Goal: Task Accomplishment & Management: Use online tool/utility

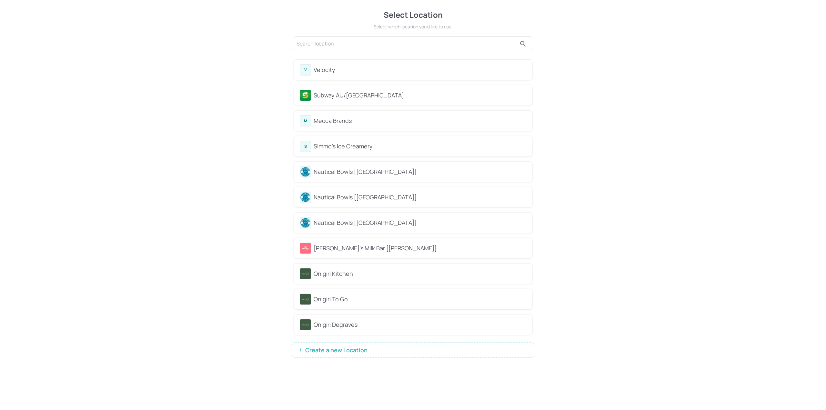
click at [374, 68] on div "Velocity" at bounding box center [420, 69] width 213 height 9
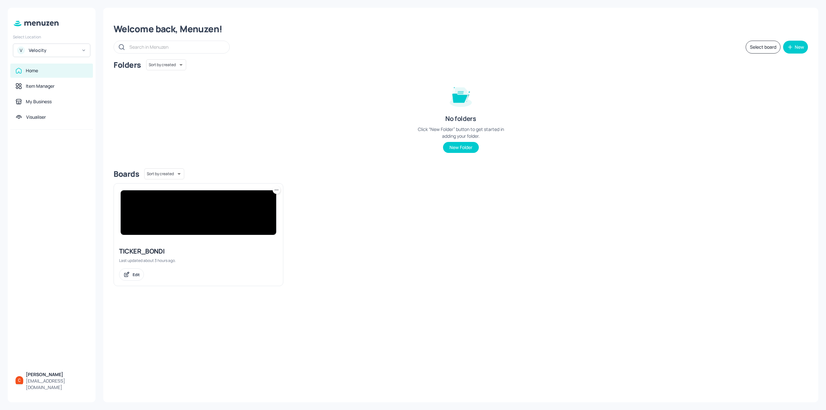
click at [203, 204] on img at bounding box center [199, 212] width 156 height 45
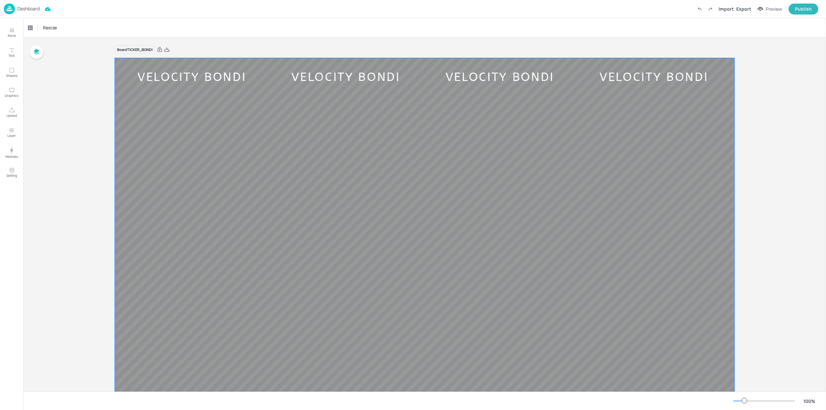
click at [290, 74] on div "VELOCITY BONDI" at bounding box center [346, 77] width 154 height 18
click at [28, 24] on div "Ticker" at bounding box center [33, 28] width 15 height 10
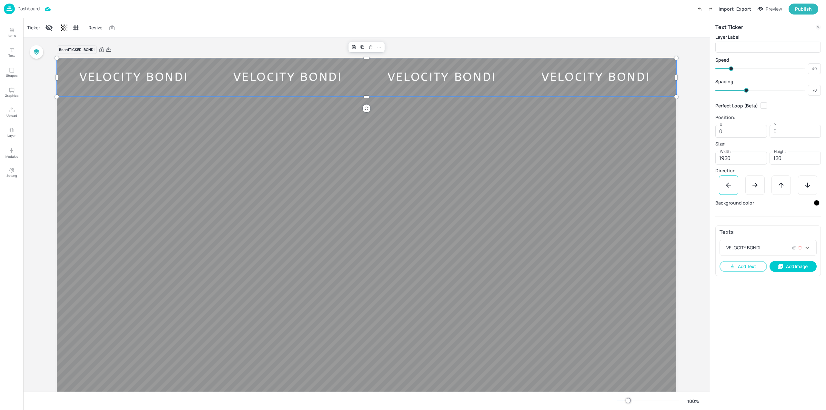
click at [752, 244] on div "VELOCITY BONDI" at bounding box center [764, 247] width 78 height 7
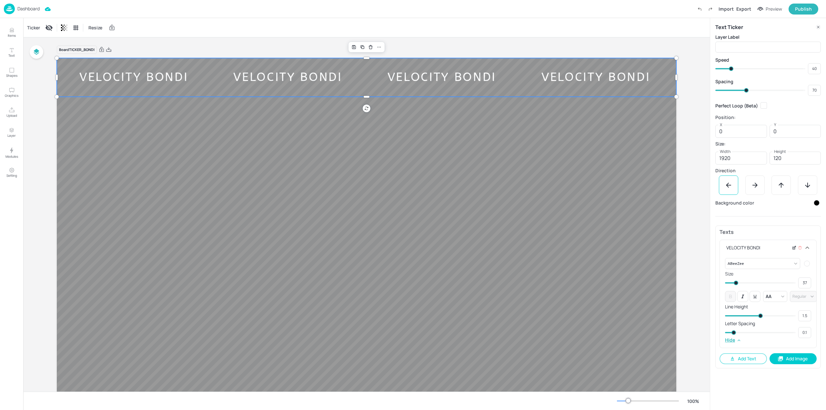
click at [794, 247] on icon at bounding box center [794, 248] width 5 height 5
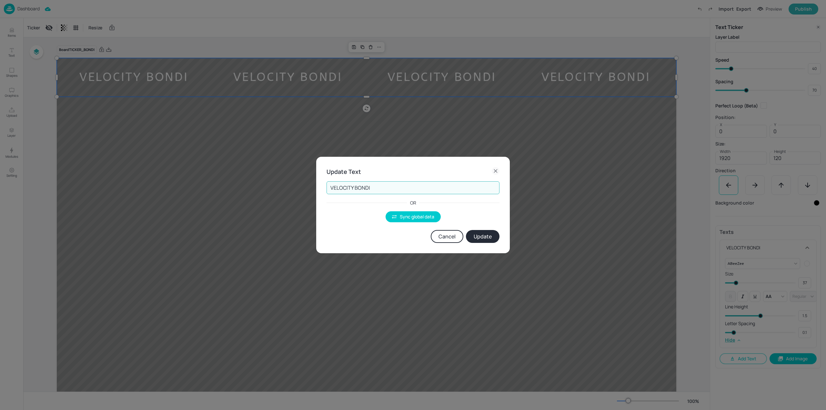
click at [397, 187] on input "VELOCITY BONDI" at bounding box center [412, 187] width 173 height 13
paste input "elocity Activewear Bondi” “Where Fashion Meets Fitness"
click at [395, 183] on input "Velocity Activewear Bondi” “Where Fashion Meets Fitness" at bounding box center [412, 187] width 173 height 13
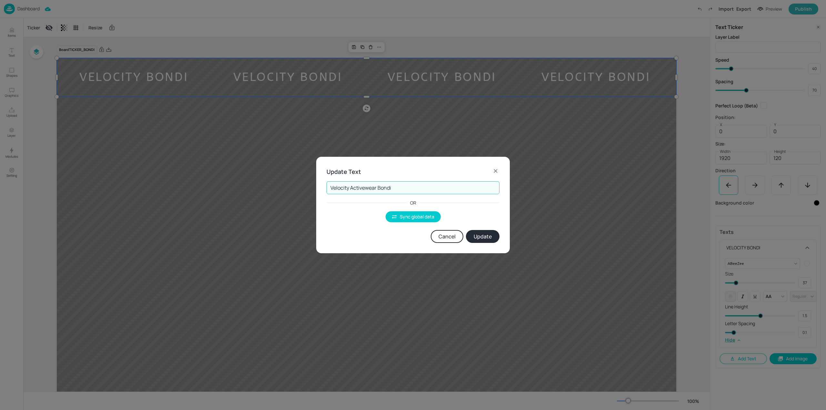
type input "Velocity Activewear Bondi"
click at [491, 239] on button "Update" at bounding box center [483, 236] width 34 height 13
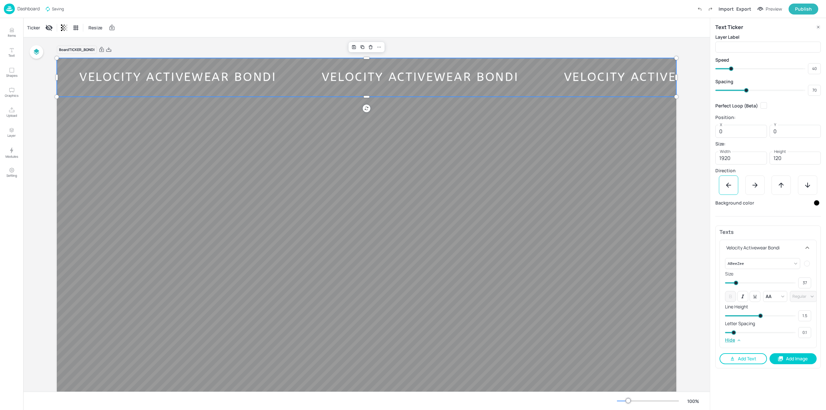
click at [744, 362] on button "Add Text" at bounding box center [742, 358] width 47 height 11
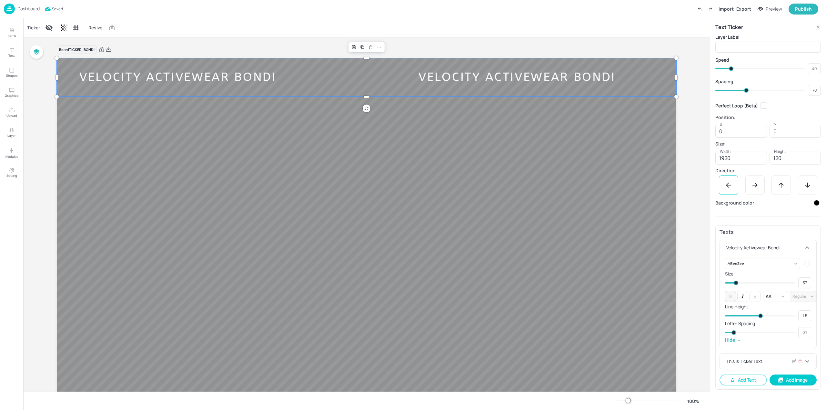
click at [790, 361] on div "This is Ticker Text" at bounding box center [764, 361] width 78 height 7
click at [755, 365] on div "This is Ticker Text" at bounding box center [764, 361] width 78 height 7
click at [796, 362] on icon at bounding box center [794, 361] width 5 height 5
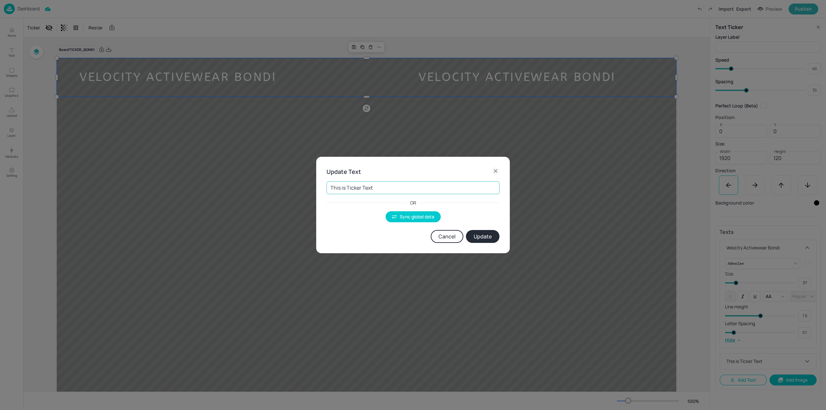
click at [445, 190] on input "This is Ticker Text" at bounding box center [412, 187] width 173 height 13
click at [429, 193] on input "This is Ticker Text" at bounding box center [412, 187] width 173 height 13
click at [427, 187] on input "This is Ticker Text" at bounding box center [412, 187] width 173 height 13
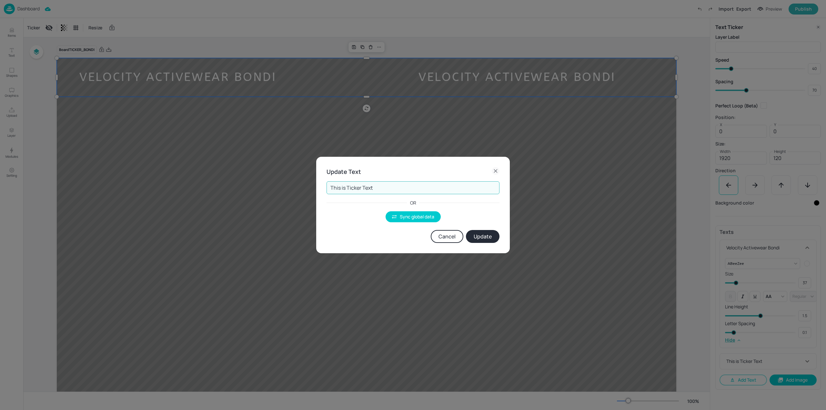
click at [427, 186] on input "This is Ticker Text" at bounding box center [412, 187] width 173 height 13
click at [427, 185] on input "This is Ticker Text" at bounding box center [412, 187] width 173 height 13
click at [403, 189] on input "This is Ticker Text" at bounding box center [412, 187] width 173 height 13
click at [402, 188] on input "This is Ticker Text" at bounding box center [412, 187] width 173 height 13
click at [402, 187] on input "This is Ticker Text" at bounding box center [412, 187] width 173 height 13
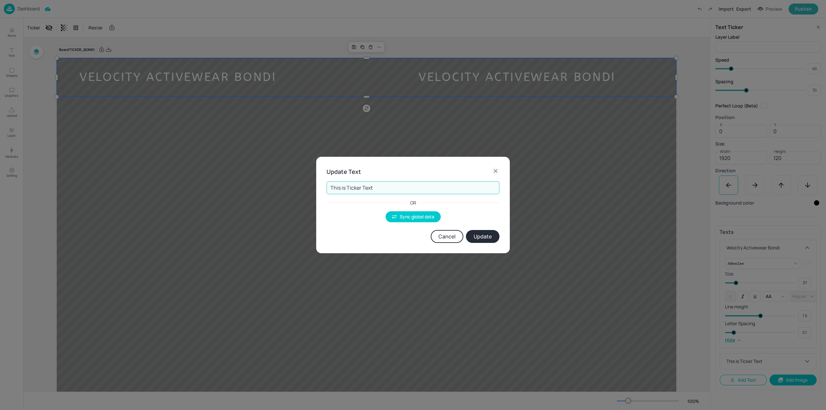
click at [402, 187] on input "This is Ticker Text" at bounding box center [412, 187] width 173 height 13
paste input "“Where Fashion Meets Fitness"
click at [342, 187] on input "“Where Fashion Meets Fitness" at bounding box center [412, 187] width 173 height 13
type input "Where Fashion Meets Fitness"
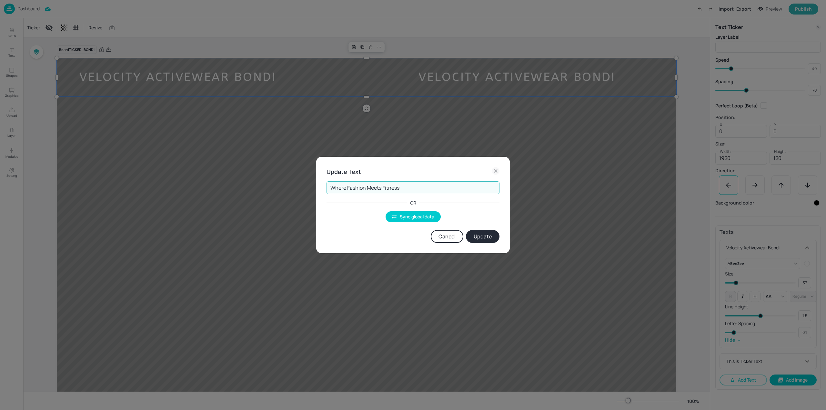
click at [485, 238] on button "Update" at bounding box center [483, 236] width 34 height 13
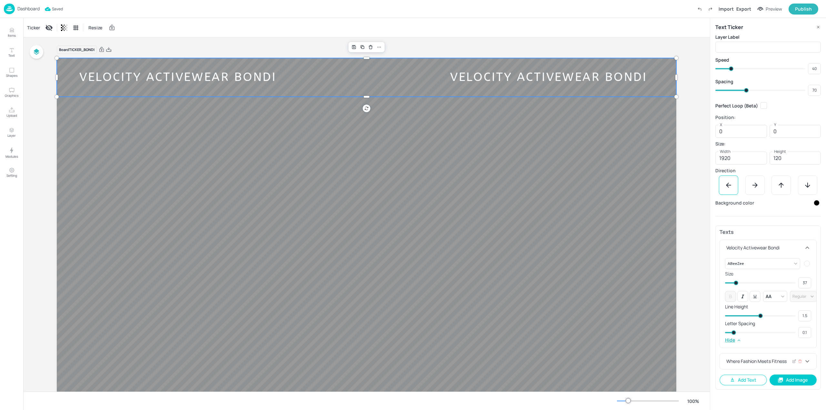
click at [810, 361] on icon at bounding box center [807, 361] width 8 height 8
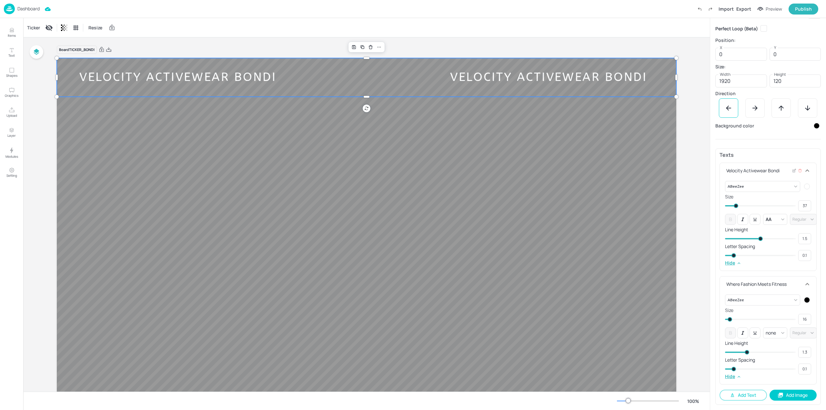
click at [806, 171] on icon at bounding box center [807, 171] width 8 height 8
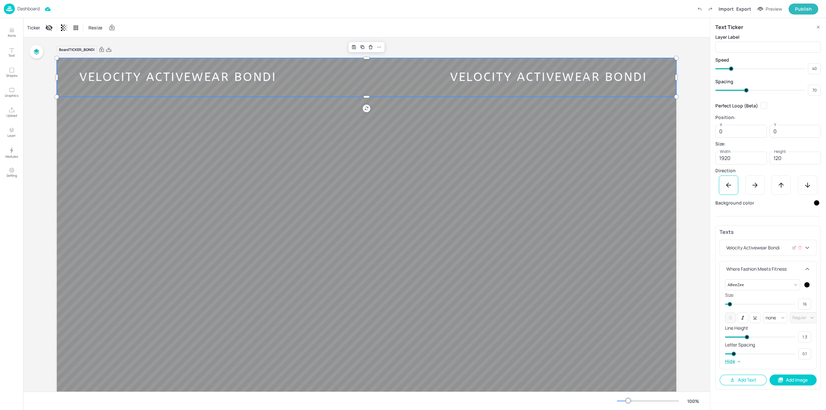
scroll to position [0, 0]
click at [808, 270] on icon at bounding box center [807, 269] width 8 height 8
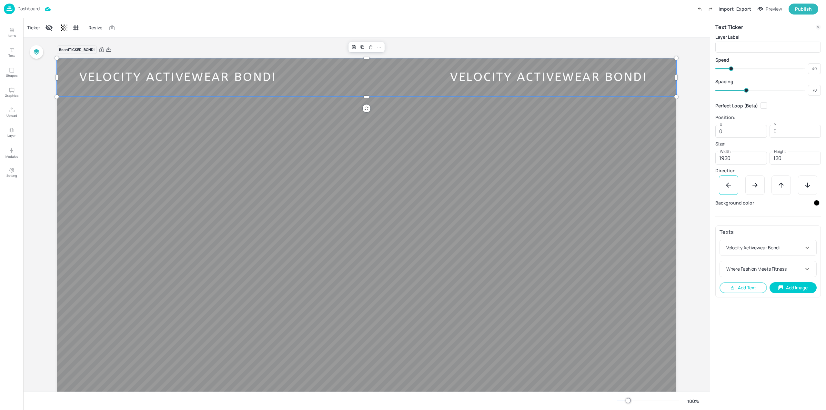
click at [727, 189] on div at bounding box center [728, 185] width 19 height 19
click at [749, 331] on div "Text Ticker Layer Label ​ Speed 40 ​ Spacing 70 ​ Perfect Loop (Beta) Position:…" at bounding box center [768, 214] width 116 height 392
click at [808, 250] on icon at bounding box center [807, 248] width 8 height 8
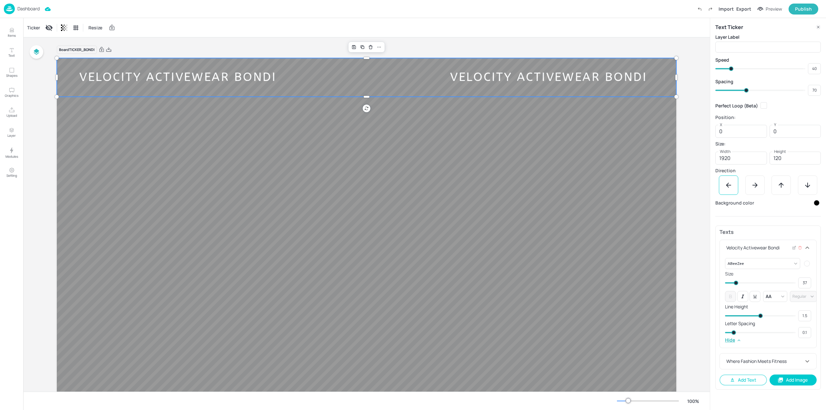
click at [808, 250] on icon at bounding box center [807, 248] width 8 height 8
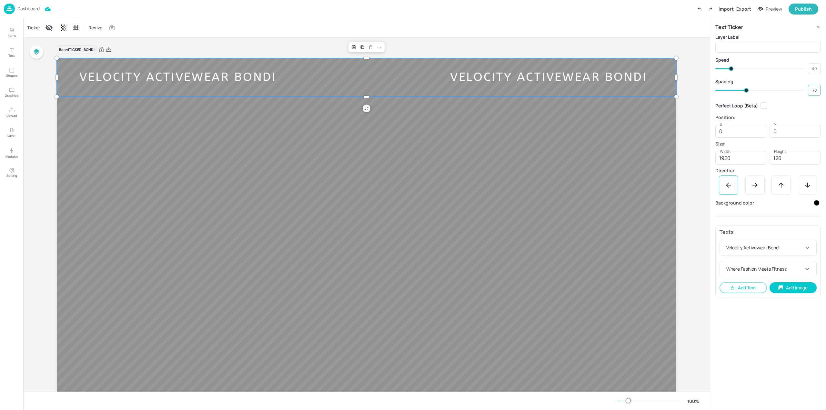
drag, startPoint x: 800, startPoint y: 90, endPoint x: 808, endPoint y: 91, distance: 7.7
click at [802, 90] on span at bounding box center [761, 90] width 86 height 1
type input "197"
type input "194"
type input "198"
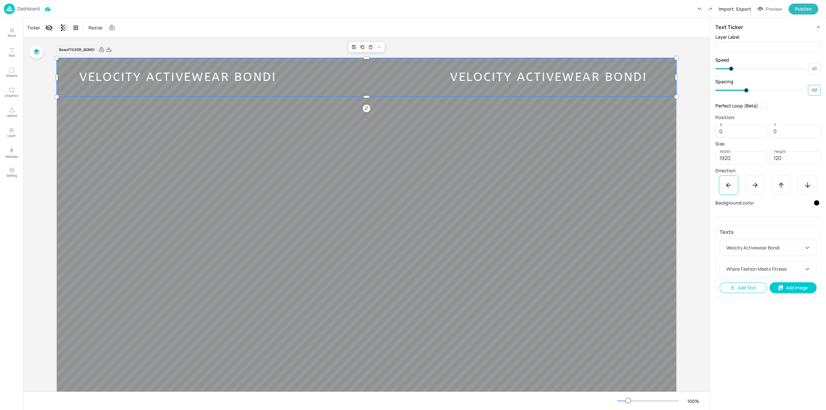
type input "198"
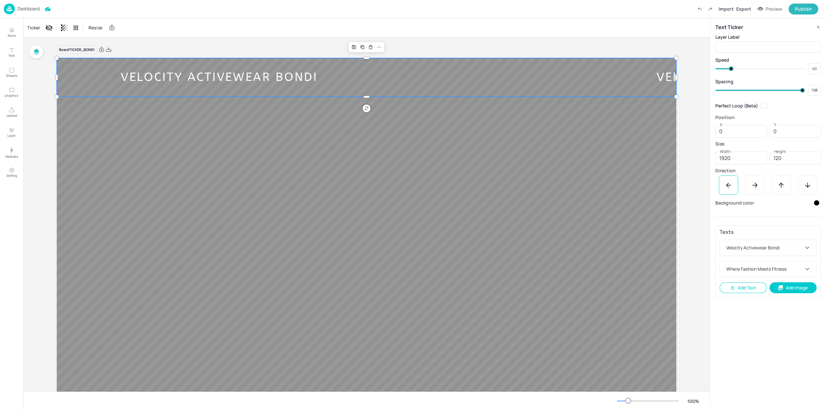
type input "27"
click at [728, 91] on span at bounding box center [761, 90] width 86 height 10
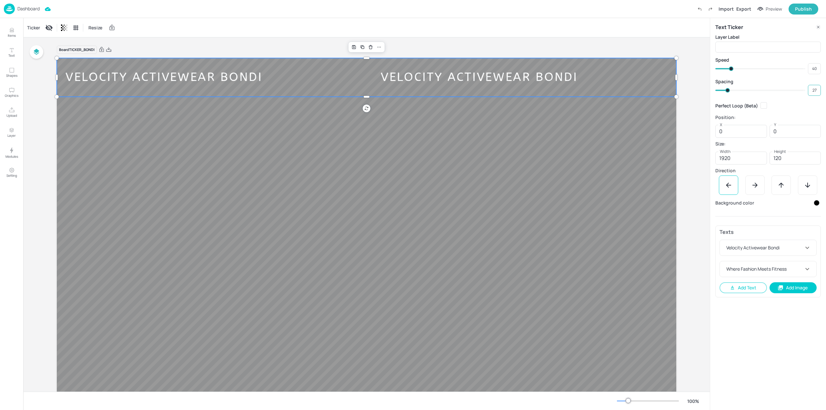
click at [813, 91] on input "27" at bounding box center [814, 90] width 13 height 9
type input "30"
click at [792, 267] on icon at bounding box center [794, 269] width 5 height 5
type input "30"
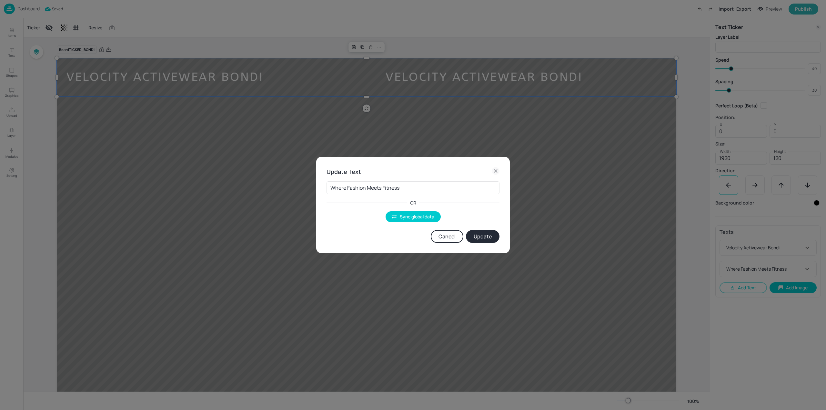
click at [486, 240] on button "Update" at bounding box center [483, 236] width 34 height 13
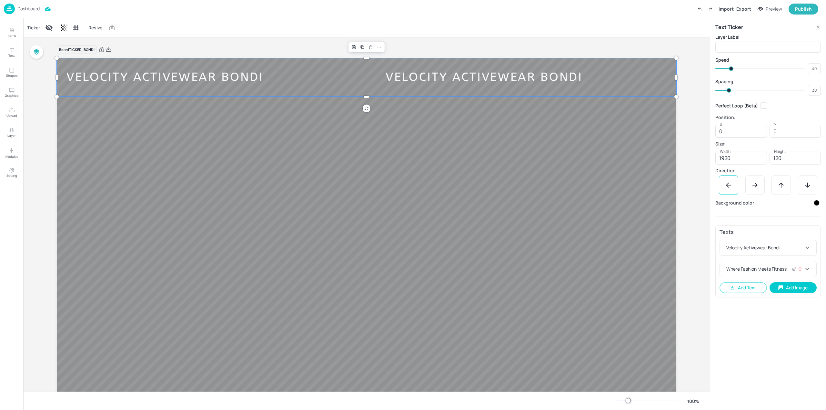
click at [810, 271] on icon at bounding box center [807, 269] width 8 height 8
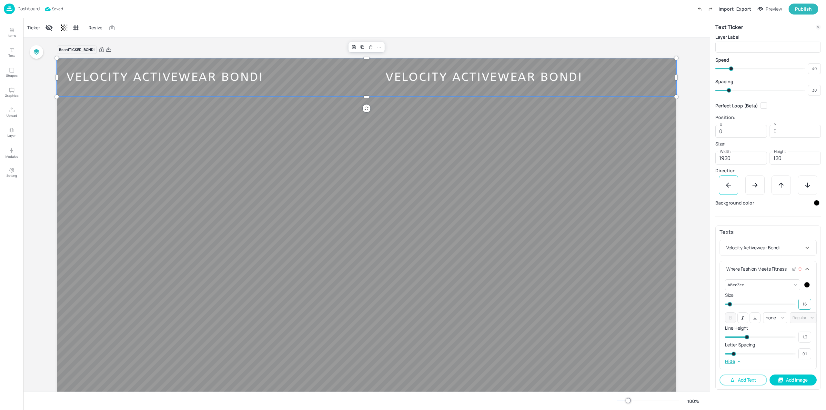
click at [802, 306] on input "16" at bounding box center [804, 304] width 13 height 9
type input "20"
click at [813, 251] on div "Velocity Activewear Bondi" at bounding box center [768, 247] width 96 height 15
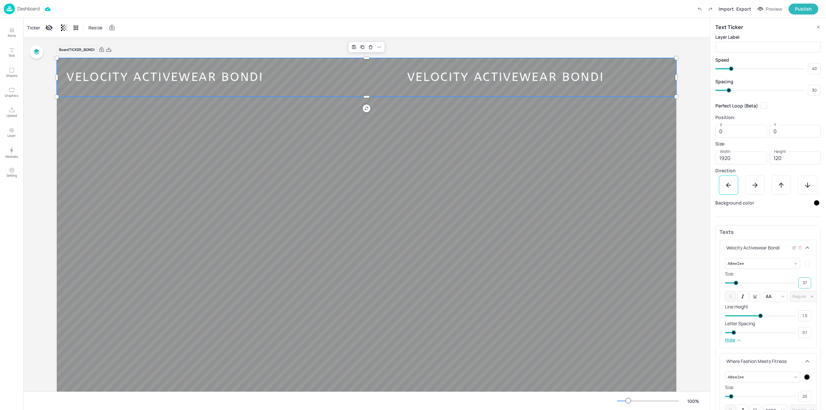
click at [804, 283] on input "37" at bounding box center [804, 282] width 13 height 9
type input "20"
click at [794, 229] on div "Texts Velocity Activewear Bondi ABeeZee {"font":"ABeeZee","group":"template"} ​…" at bounding box center [767, 354] width 105 height 256
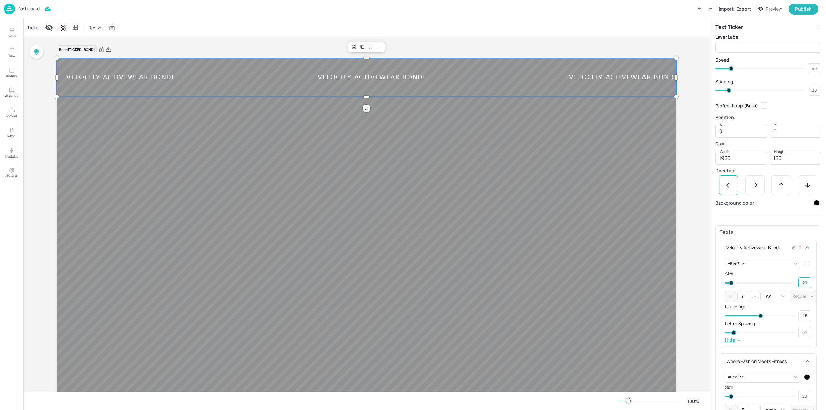
click at [806, 282] on input "20" at bounding box center [804, 282] width 13 height 9
type input "40"
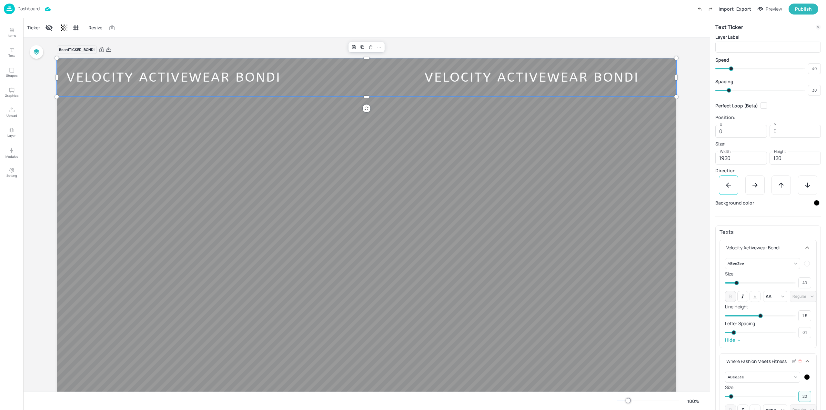
click at [801, 398] on input "20" at bounding box center [804, 396] width 13 height 9
click at [800, 400] on input "20" at bounding box center [804, 396] width 13 height 9
type input "40"
click at [791, 381] on body "Dashboard Import Export Preview Publish Items Text Shapes Graphics Upload Layer…" at bounding box center [413, 205] width 826 height 410
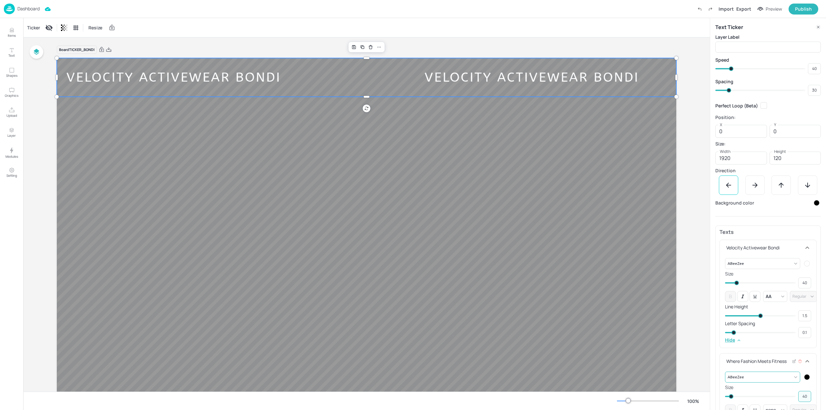
type input "40"
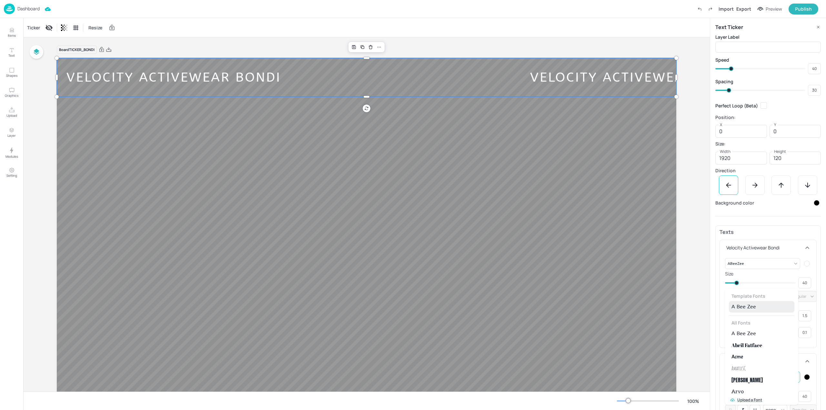
click at [764, 304] on li "A Bee Zee" at bounding box center [761, 307] width 65 height 12
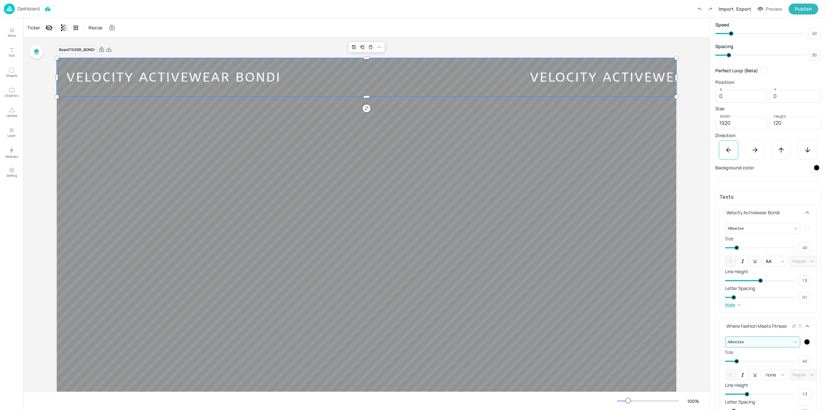
scroll to position [77, 0]
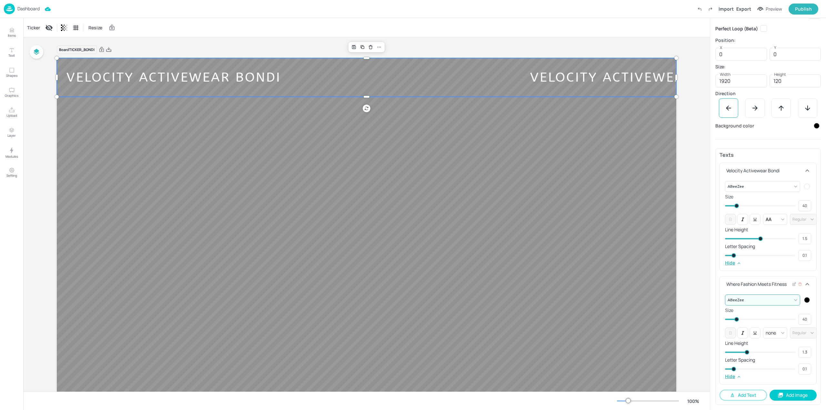
click at [768, 285] on div "Where Fashion Meets Fitness" at bounding box center [764, 284] width 78 height 7
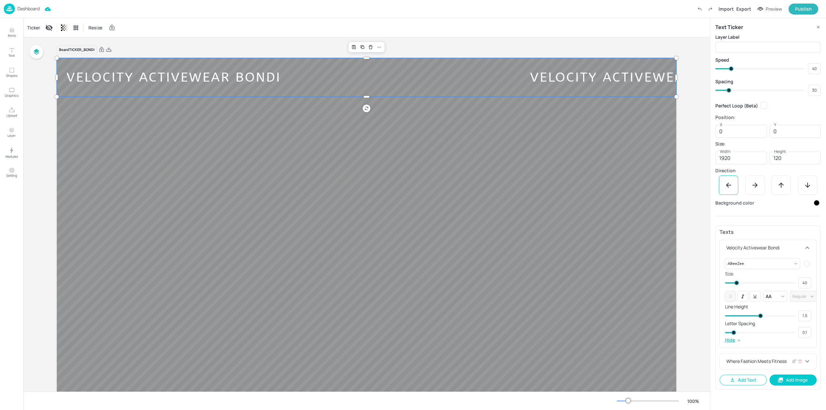
scroll to position [0, 0]
click at [768, 177] on div at bounding box center [767, 185] width 105 height 19
drag, startPoint x: 737, startPoint y: 186, endPoint x: 754, endPoint y: 183, distance: 17.0
click at [752, 183] on div at bounding box center [767, 185] width 105 height 19
click at [753, 183] on icon at bounding box center [755, 185] width 8 height 8
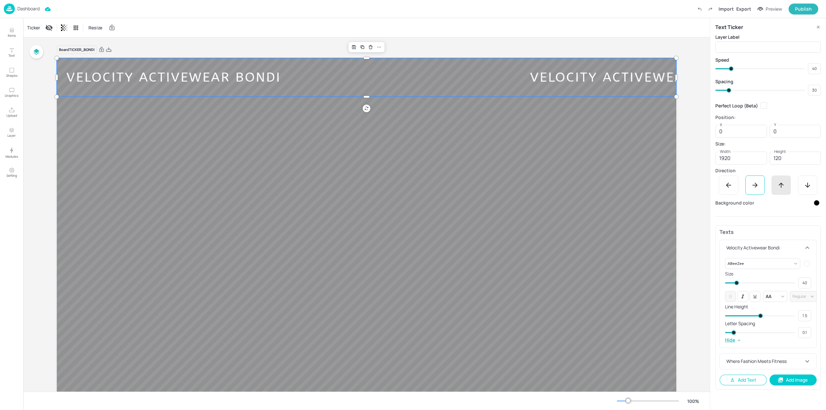
click at [772, 183] on div at bounding box center [780, 185] width 19 height 19
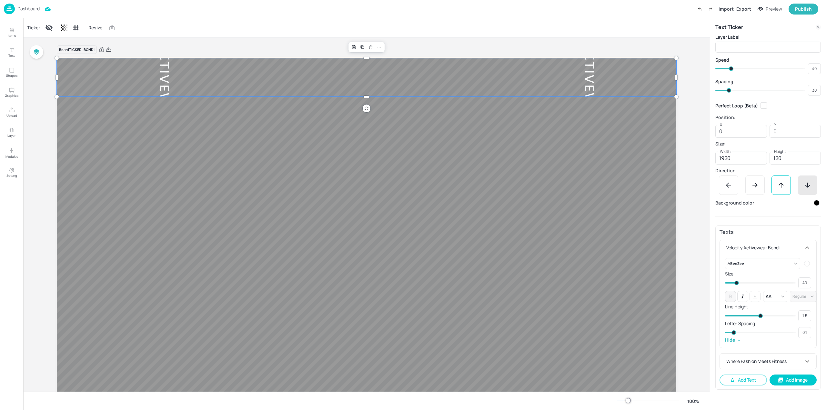
click at [808, 182] on icon at bounding box center [808, 185] width 8 height 8
click at [779, 184] on icon at bounding box center [781, 185] width 8 height 8
click at [752, 188] on icon at bounding box center [755, 185] width 8 height 8
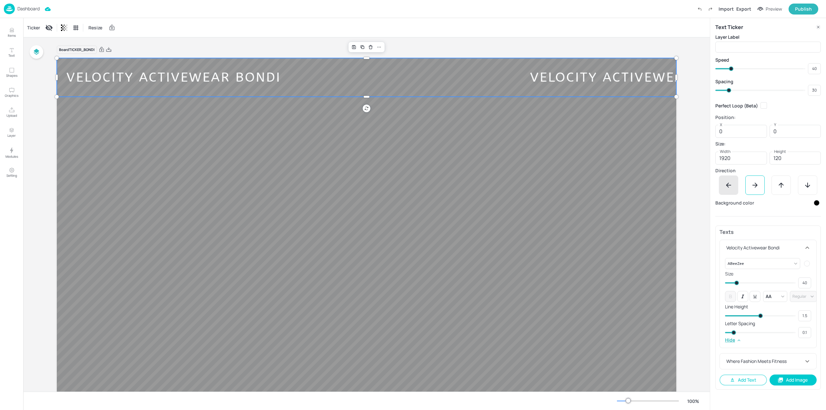
click at [732, 187] on icon at bounding box center [729, 185] width 8 height 8
click at [793, 365] on div at bounding box center [794, 361] width 5 height 7
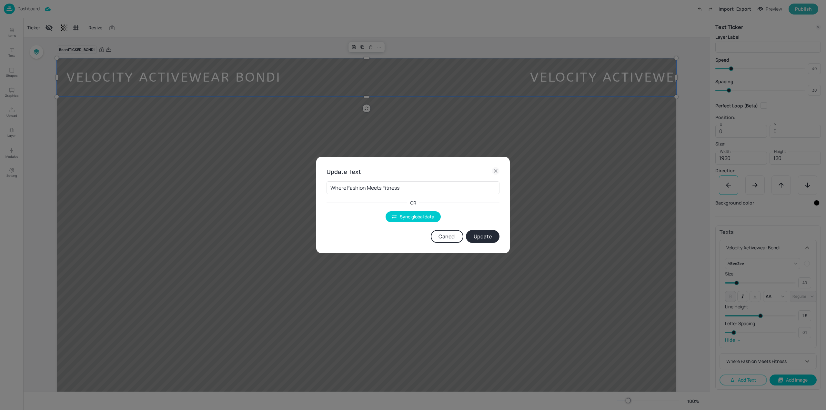
click at [486, 235] on button "Update" at bounding box center [483, 236] width 34 height 13
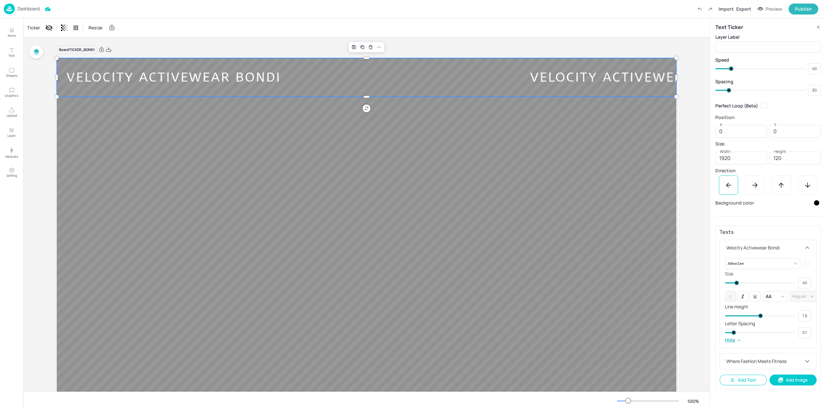
click at [577, 54] on div "Board TICKER_BONDI" at bounding box center [366, 49] width 619 height 9
click at [585, 77] on div "Velocity Activewear Bondi" at bounding box center [637, 77] width 234 height 19
click at [7, 10] on img at bounding box center [9, 9] width 11 height 11
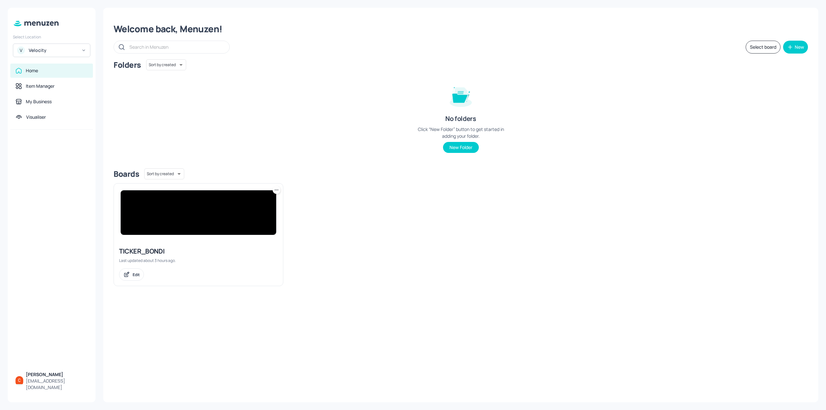
click at [207, 212] on img at bounding box center [199, 212] width 156 height 45
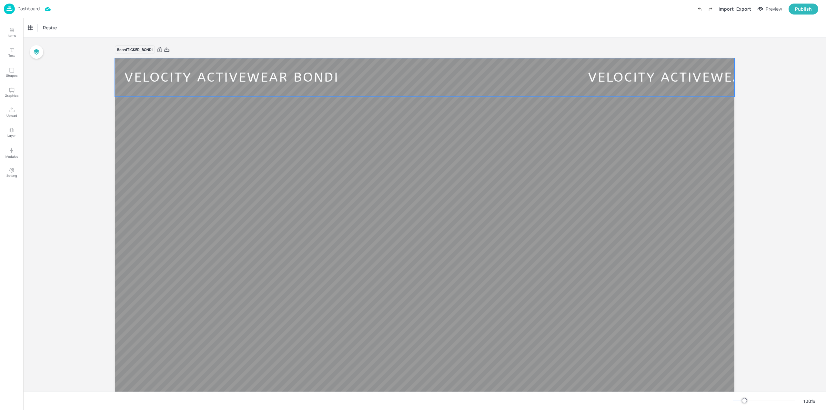
click at [471, 93] on div "Velocity Activewear Bondi Where Fashion Meets Fitness Velocity Activewear Bondi…" at bounding box center [578, 77] width 927 height 39
click at [36, 29] on div "Ticker" at bounding box center [33, 28] width 15 height 10
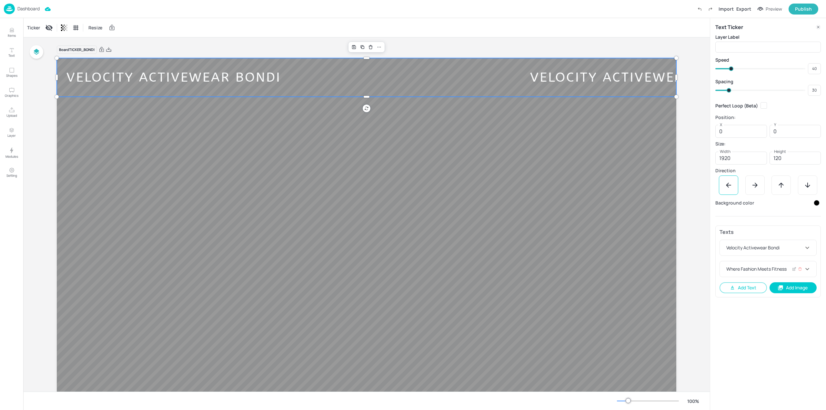
click at [760, 270] on div "Where Fashion Meets Fitness" at bounding box center [764, 269] width 78 height 7
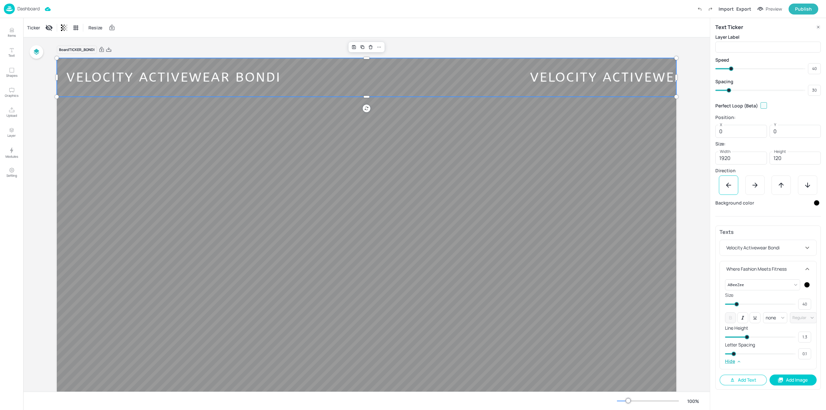
click at [763, 108] on input "checkbox" at bounding box center [764, 106] width 12 height 12
click at [763, 217] on div "Layer Label ​ Speed 40 ​ Spacing 30 ​ Perfect Loop (Beta) Position: X 0 X Y 0 Y…" at bounding box center [767, 212] width 105 height 356
click at [779, 202] on div "Background color" at bounding box center [767, 203] width 105 height 8
click at [769, 38] on div "Layer Label" at bounding box center [767, 37] width 105 height 7
drag, startPoint x: 755, startPoint y: 24, endPoint x: 730, endPoint y: 41, distance: 30.1
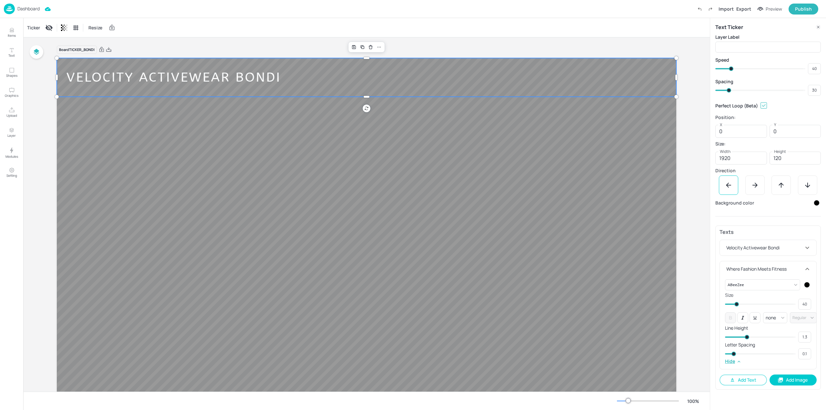
click at [753, 25] on div "Text Ticker" at bounding box center [767, 27] width 105 height 8
click at [726, 45] on input "text" at bounding box center [767, 47] width 105 height 13
click at [761, 32] on div "Text Ticker Layer Label ​ Speed 40 ​ Spacing 30 ​ Perfect Loop (Beta) Position:…" at bounding box center [768, 206] width 116 height 377
click at [743, 48] on input "text" at bounding box center [767, 47] width 105 height 13
click at [757, 38] on div "Layer Label" at bounding box center [767, 37] width 105 height 7
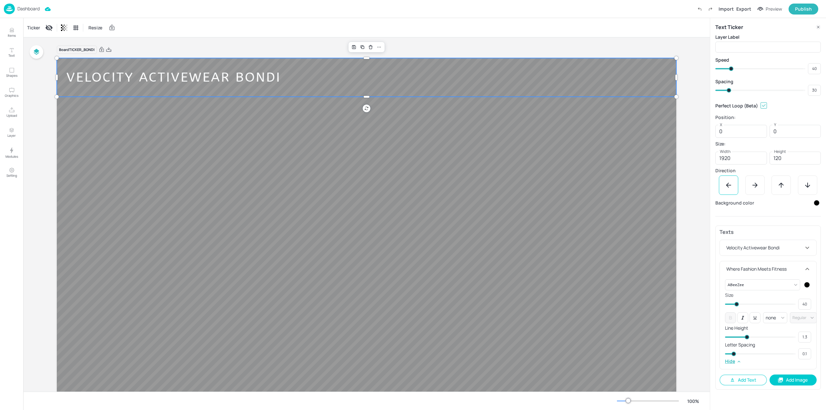
click at [677, 74] on div "Velocity Activewear Bondi" at bounding box center [794, 77] width 234 height 19
click at [770, 270] on div "Where Fashion Meets Fitness" at bounding box center [764, 269] width 78 height 7
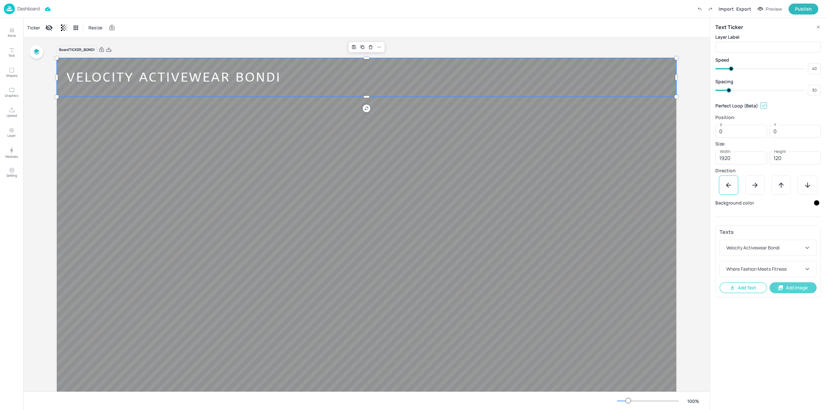
click at [794, 290] on button "Add Image" at bounding box center [792, 287] width 47 height 11
click at [792, 293] on icon at bounding box center [794, 292] width 5 height 5
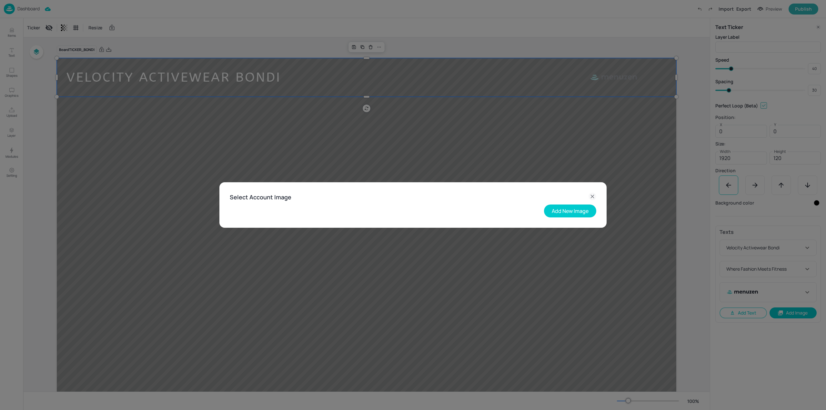
click at [593, 196] on icon at bounding box center [592, 197] width 8 height 8
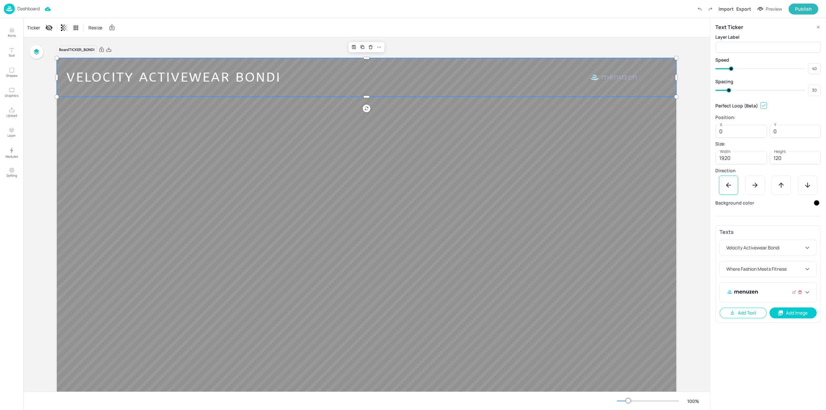
click at [801, 293] on icon at bounding box center [799, 292] width 3 height 3
click at [736, 250] on div "Velocity Activewear Bondi" at bounding box center [764, 247] width 78 height 7
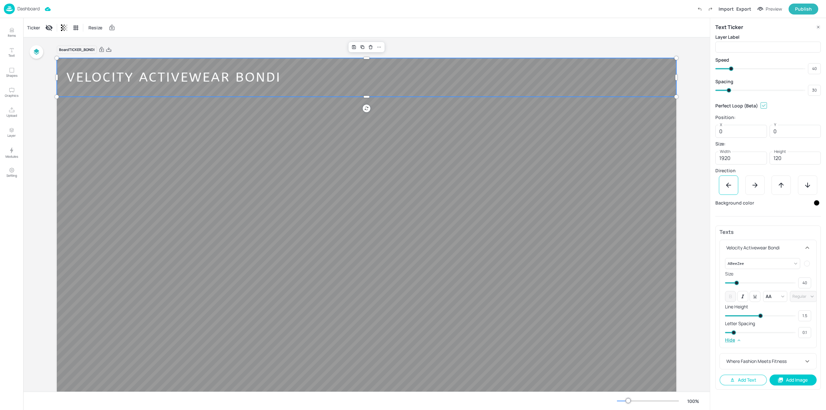
click at [743, 232] on p "Texts" at bounding box center [767, 232] width 97 height 5
click at [752, 243] on div "Velocity Activewear Bondi" at bounding box center [768, 247] width 96 height 15
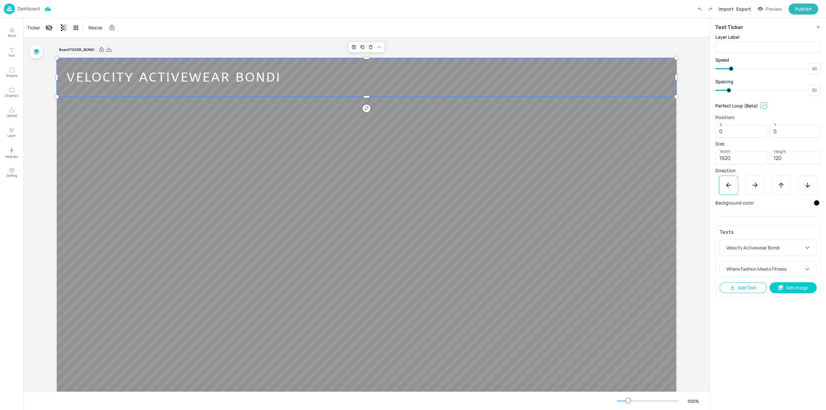
click at [762, 103] on input "checkbox" at bounding box center [764, 106] width 12 height 12
checkbox input "false"
click at [785, 105] on div "Perfect Loop (Beta)" at bounding box center [767, 106] width 105 height 12
click at [800, 270] on icon at bounding box center [800, 269] width 4 height 5
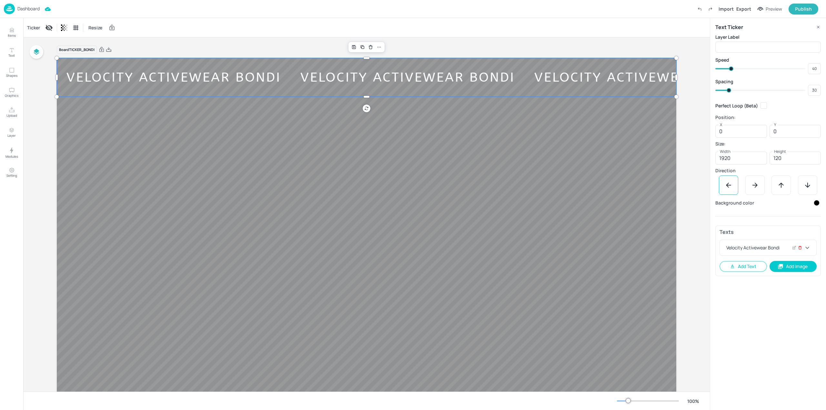
click at [798, 248] on icon at bounding box center [800, 248] width 4 height 5
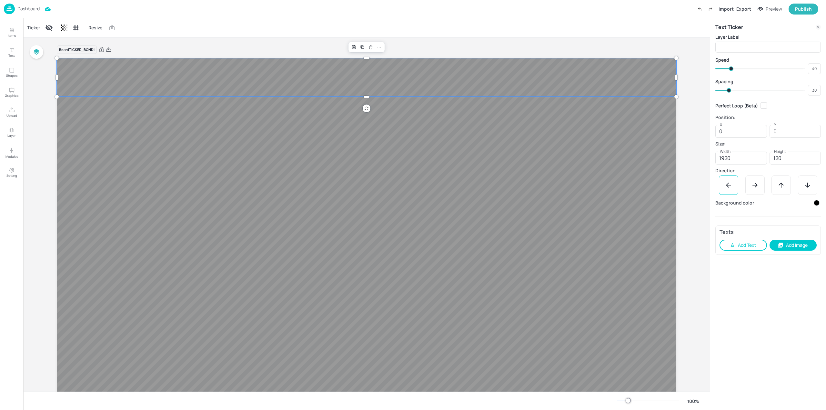
click at [735, 245] on icon "button" at bounding box center [732, 245] width 6 height 6
click at [791, 246] on div "This is Ticker Text" at bounding box center [764, 247] width 78 height 7
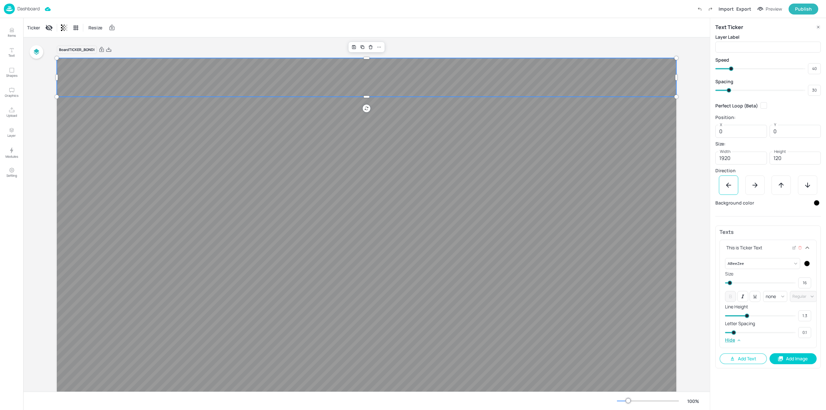
click at [765, 249] on div "This is Ticker Text" at bounding box center [764, 247] width 78 height 7
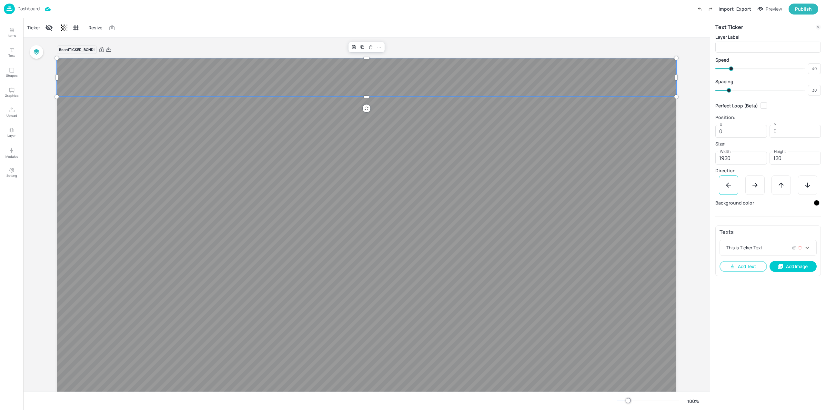
click at [765, 249] on div "This is Ticker Text" at bounding box center [764, 247] width 78 height 7
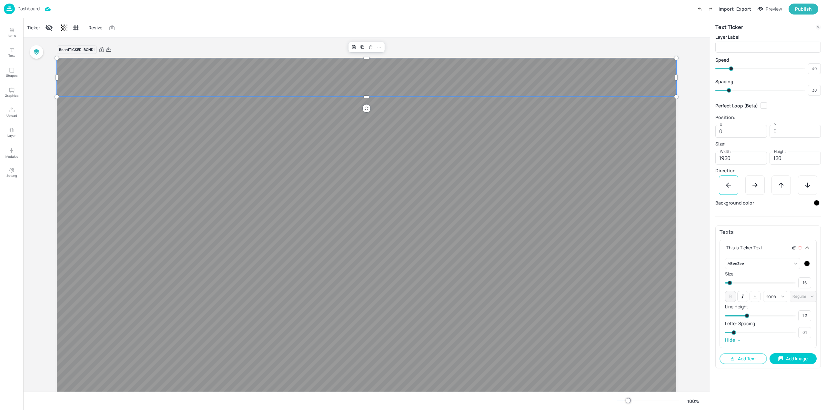
click at [792, 249] on icon at bounding box center [794, 248] width 5 height 5
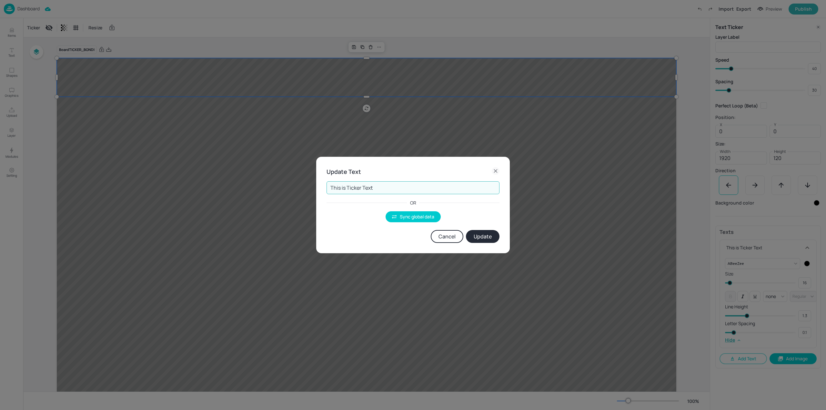
click at [443, 189] on input "This is Ticker Text" at bounding box center [412, 187] width 173 height 13
paste input "Velocity Activewear Bondi” “Where Fashion Meets Fitness"
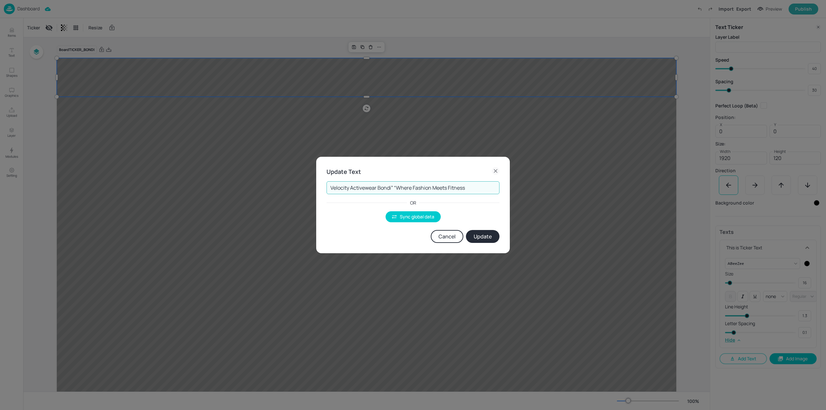
drag, startPoint x: 397, startPoint y: 188, endPoint x: 467, endPoint y: 191, distance: 69.4
click at [467, 191] on input "Velocity Activewear Bondi” “Where Fashion Meets Fitness" at bounding box center [412, 187] width 173 height 13
click at [429, 187] on input "Velocity Activewear Bondi”" at bounding box center [412, 187] width 173 height 13
type input "Velocity Activewear Bondi"
click at [493, 237] on button "Update" at bounding box center [483, 236] width 34 height 13
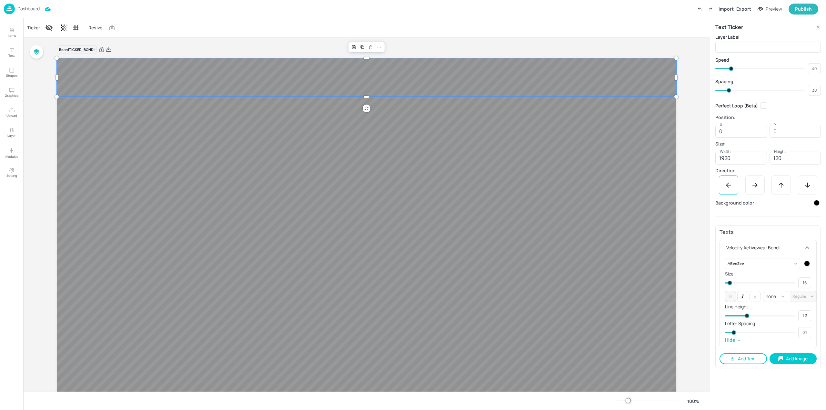
click at [753, 360] on button "Add Text" at bounding box center [742, 358] width 47 height 11
click at [796, 363] on icon at bounding box center [794, 361] width 5 height 5
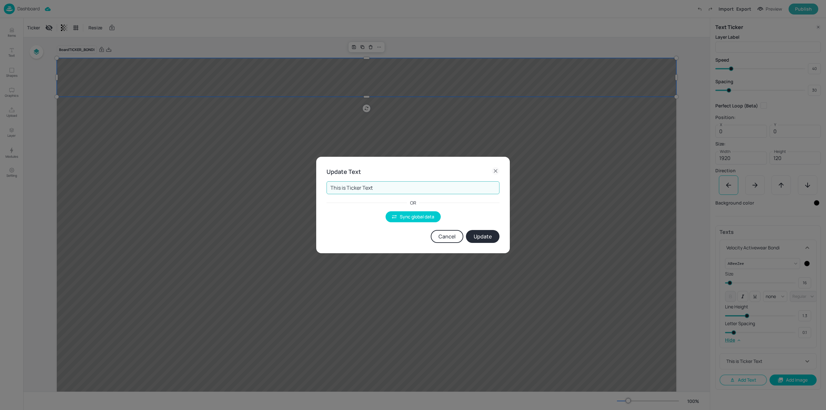
click at [453, 185] on input "This is Ticker Text" at bounding box center [412, 187] width 173 height 13
paste input "Where Fashion Meets Fitness"
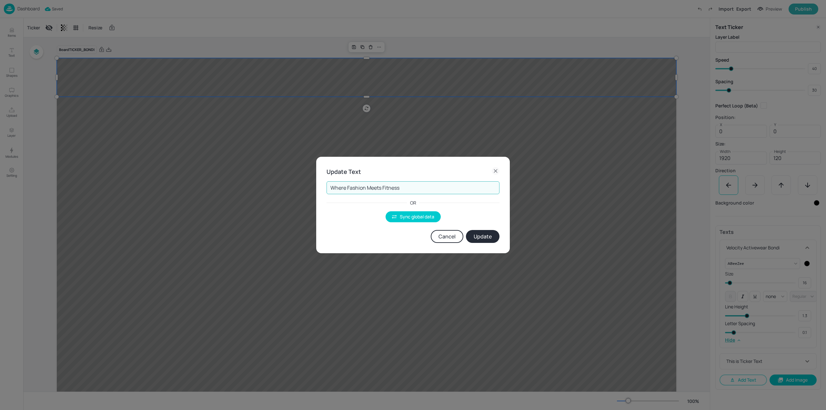
type input "Where Fashion Meets Fitness"
click at [485, 236] on button "Update" at bounding box center [483, 236] width 34 height 13
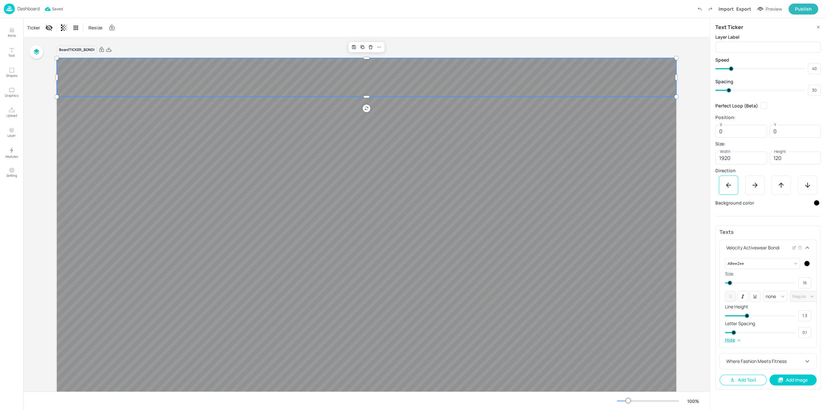
click at [807, 266] on div at bounding box center [807, 264] width 6 height 6
click at [803, 284] on div at bounding box center [801, 282] width 7 height 7
click at [737, 289] on div at bounding box center [734, 287] width 7 height 7
click at [812, 345] on div at bounding box center [413, 205] width 826 height 410
click at [808, 248] on icon at bounding box center [807, 248] width 8 height 8
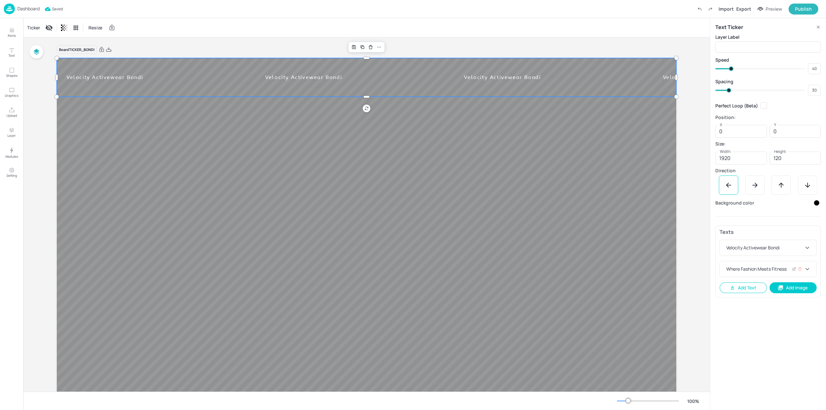
click at [809, 272] on icon at bounding box center [807, 269] width 8 height 8
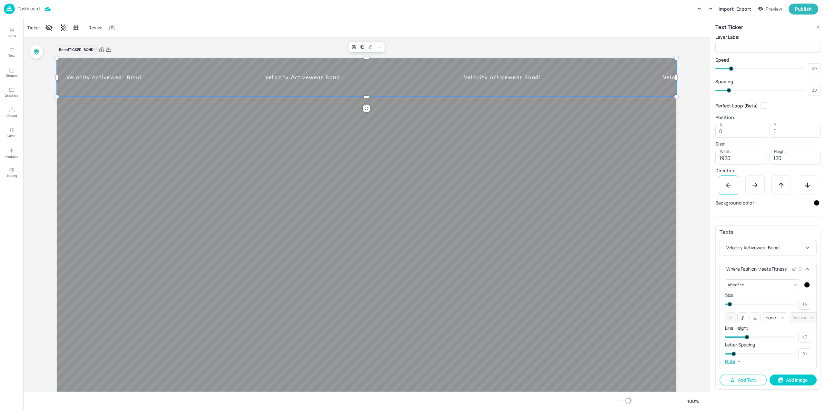
click at [808, 286] on div at bounding box center [807, 285] width 6 height 6
click at [800, 305] on icon at bounding box center [800, 303] width 3 height 3
click at [735, 308] on div at bounding box center [734, 309] width 7 height 7
